Goal: Task Accomplishment & Management: Manage account settings

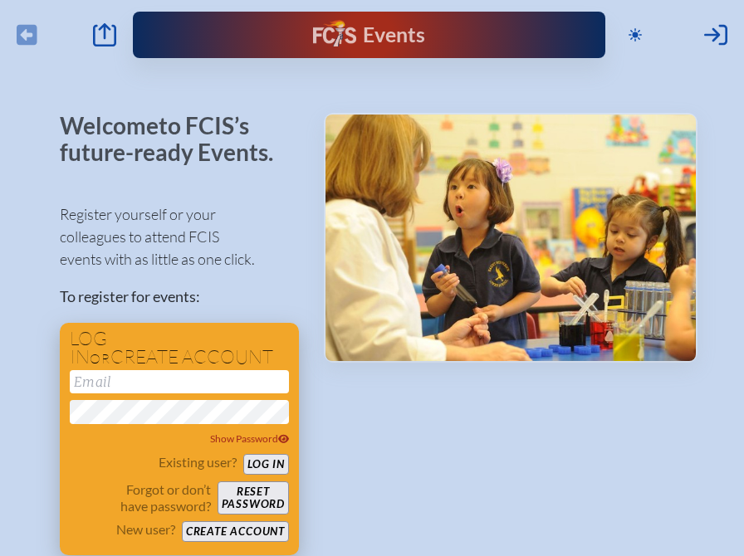
click at [128, 384] on input "email" at bounding box center [179, 381] width 219 height 23
drag, startPoint x: 241, startPoint y: 382, endPoint x: 100, endPoint y: 370, distance: 140.8
click at [100, 370] on input "[EMAIL_ADDRESS][DOMAIN_NAME]" at bounding box center [179, 381] width 219 height 23
type input "b"
click at [243, 454] on button "Log in" at bounding box center [266, 464] width 46 height 21
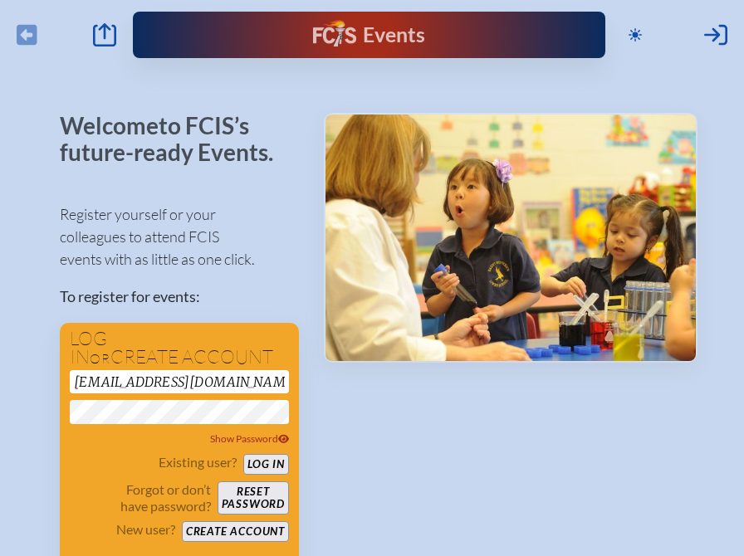
drag, startPoint x: 208, startPoint y: 379, endPoint x: 51, endPoint y: 355, distance: 158.9
drag, startPoint x: 209, startPoint y: 381, endPoint x: 107, endPoint y: 376, distance: 102.2
click at [107, 376] on input "[EMAIL_ADDRESS][DOMAIN_NAME]" at bounding box center [179, 381] width 219 height 23
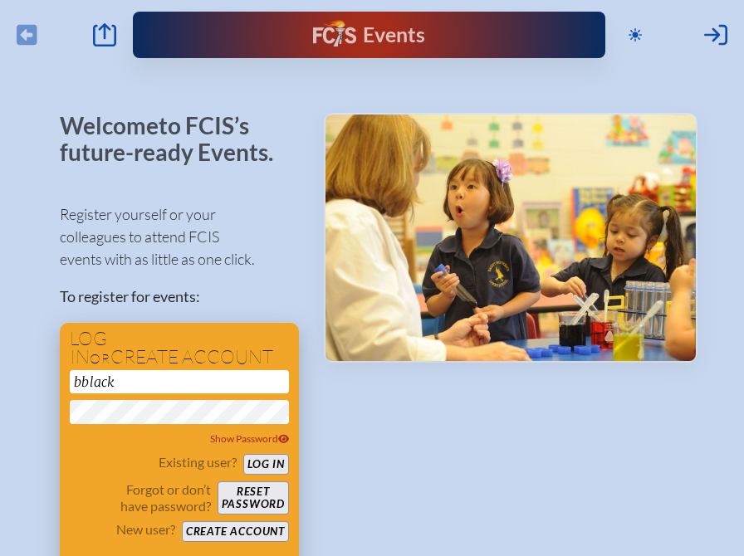
click at [243, 454] on button "Log in" at bounding box center [266, 464] width 46 height 21
click at [122, 371] on input "bblack" at bounding box center [179, 381] width 219 height 23
type input "@"
type input "[EMAIL_ADDRESS][DOMAIN_NAME]"
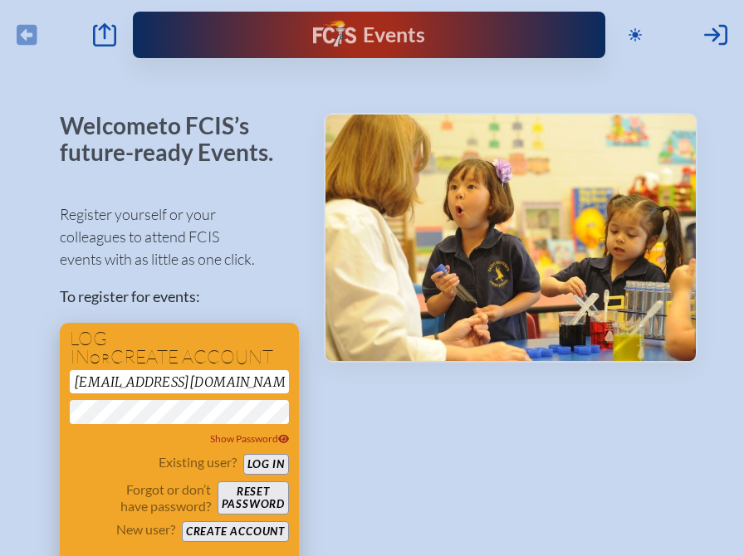
click at [60, 404] on div "Log in or create account [EMAIL_ADDRESS][DOMAIN_NAME] Show Password Existing us…" at bounding box center [179, 468] width 239 height 291
click at [261, 458] on button "Log in" at bounding box center [266, 464] width 46 height 21
click at [261, 464] on button "Log in" at bounding box center [266, 464] width 46 height 21
click at [243, 454] on button "Log in" at bounding box center [266, 464] width 46 height 21
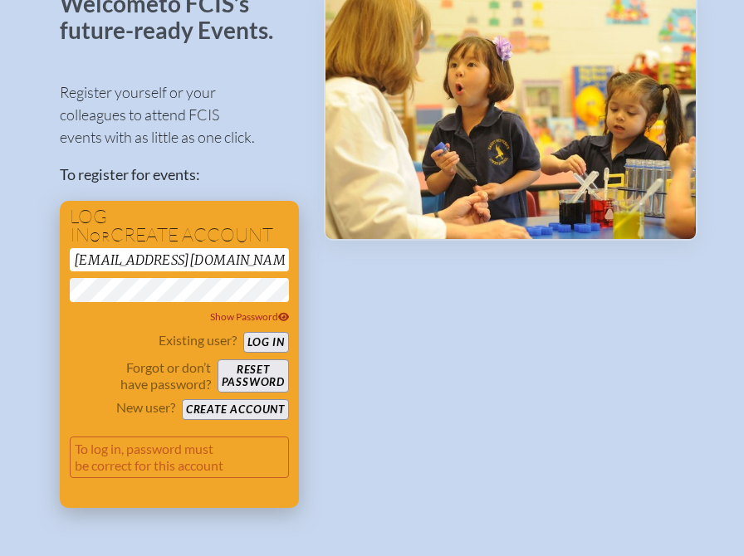
scroll to position [251, 0]
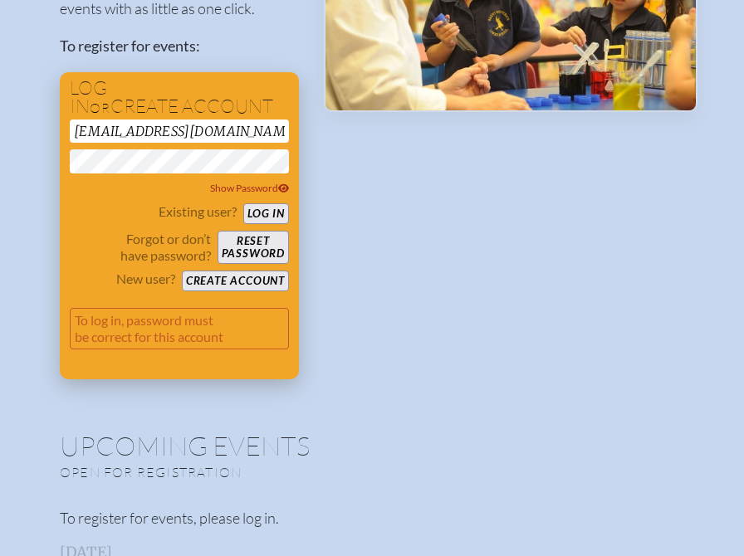
click at [247, 239] on button "Reset password" at bounding box center [253, 247] width 71 height 33
